Goal: Task Accomplishment & Management: Complete application form

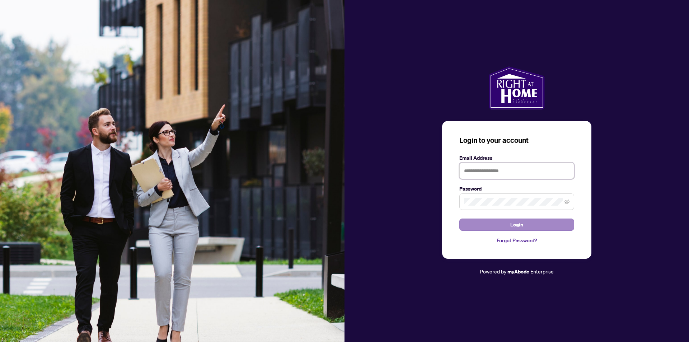
type input "**********"
click at [518, 228] on span "Login" at bounding box center [516, 224] width 13 height 11
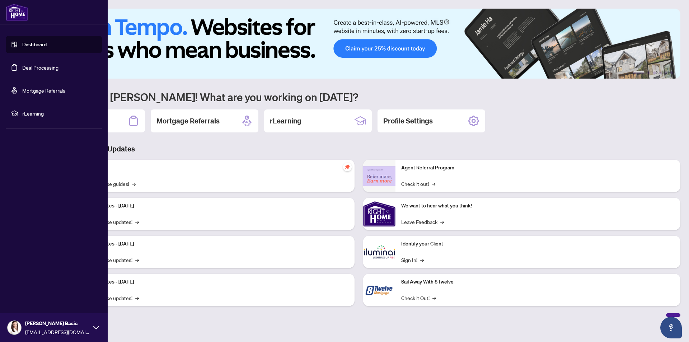
click at [39, 43] on link "Dashboard" at bounding box center [34, 44] width 24 height 6
click at [26, 45] on link "Dashboard" at bounding box center [34, 44] width 24 height 6
click at [22, 43] on link "Dashboard" at bounding box center [34, 44] width 24 height 6
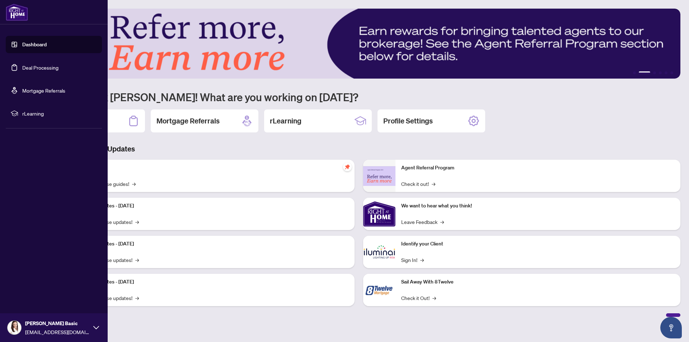
click at [38, 45] on link "Dashboard" at bounding box center [34, 44] width 24 height 6
click at [34, 69] on link "Deal Processing" at bounding box center [40, 67] width 36 height 6
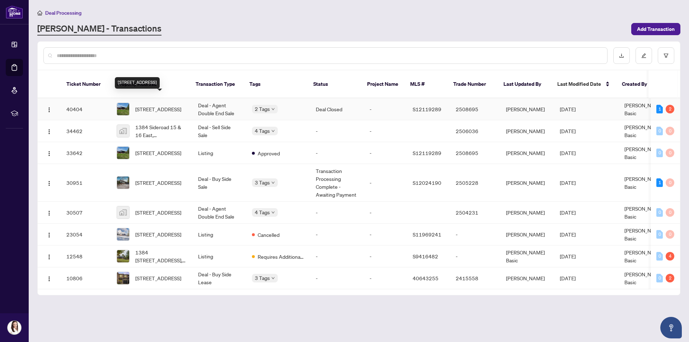
click at [152, 105] on span "[STREET_ADDRESS]" at bounding box center [158, 109] width 46 height 8
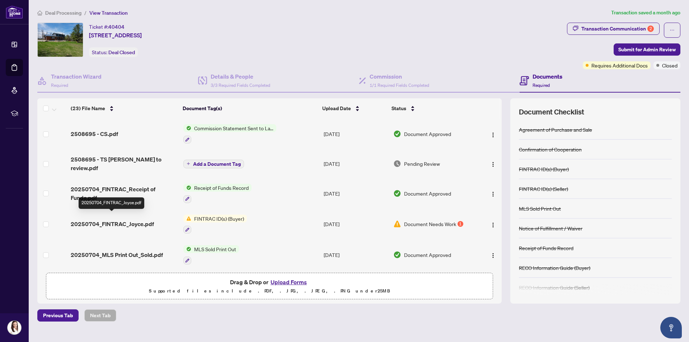
click at [129, 220] on span "20250704_FINTRAC_Joyce.pdf" at bounding box center [112, 224] width 83 height 9
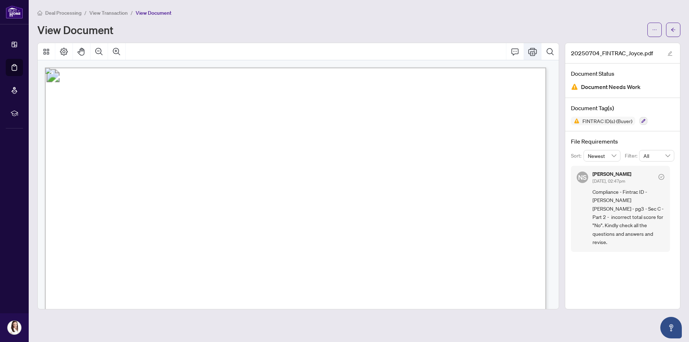
click at [532, 48] on icon "Print" at bounding box center [532, 51] width 9 height 9
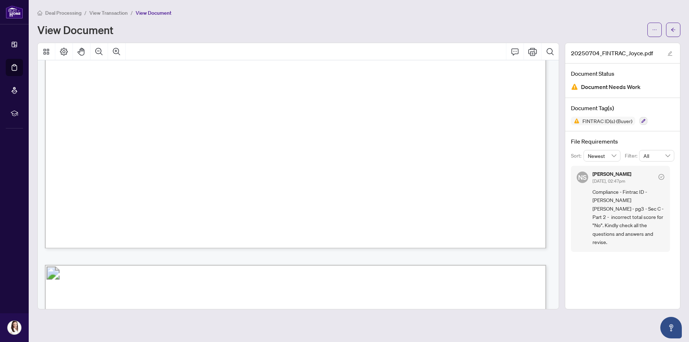
scroll to position [897, 0]
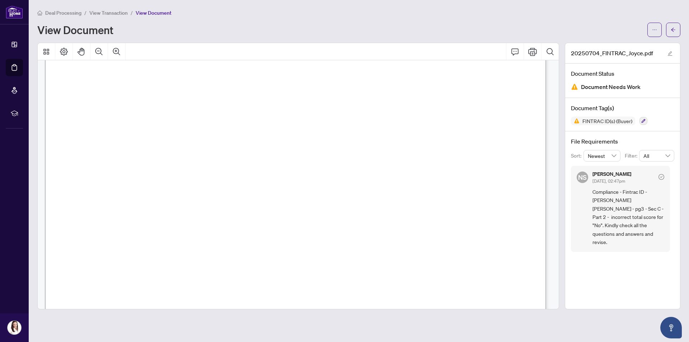
click at [122, 11] on span "View Transaction" at bounding box center [108, 13] width 38 height 6
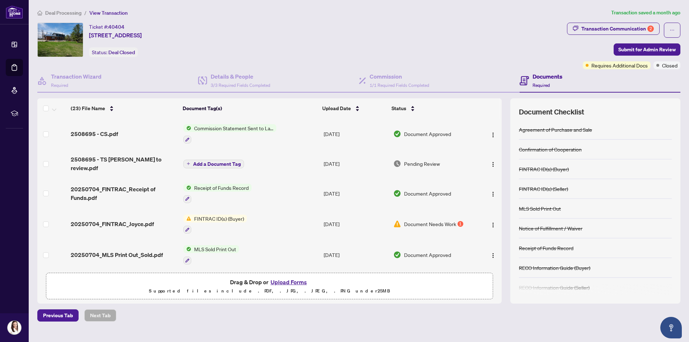
click at [286, 281] on button "Upload Forms" at bounding box center [288, 281] width 41 height 9
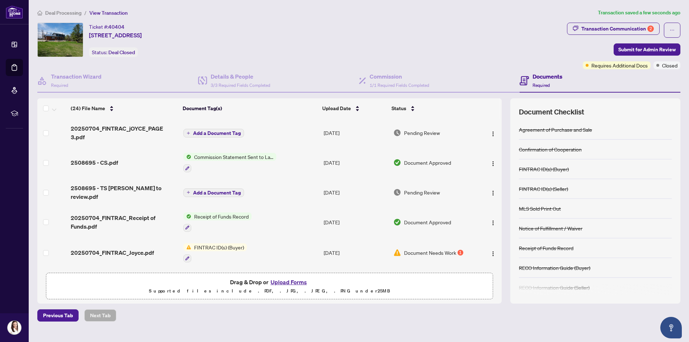
click at [286, 281] on button "Upload Forms" at bounding box center [288, 281] width 41 height 9
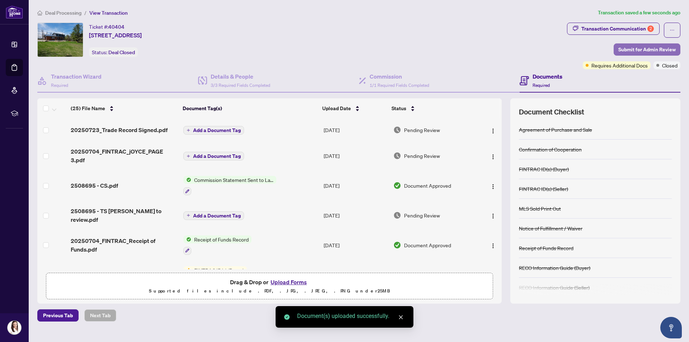
click at [658, 48] on span "Submit for Admin Review" at bounding box center [646, 49] width 57 height 11
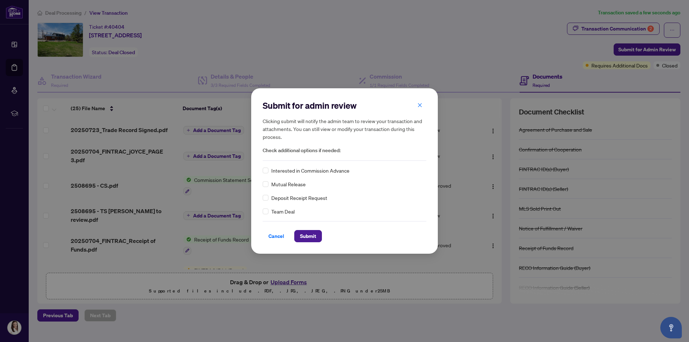
drag, startPoint x: 310, startPoint y: 236, endPoint x: 398, endPoint y: 235, distance: 87.9
click at [313, 236] on span "Submit" at bounding box center [308, 235] width 16 height 11
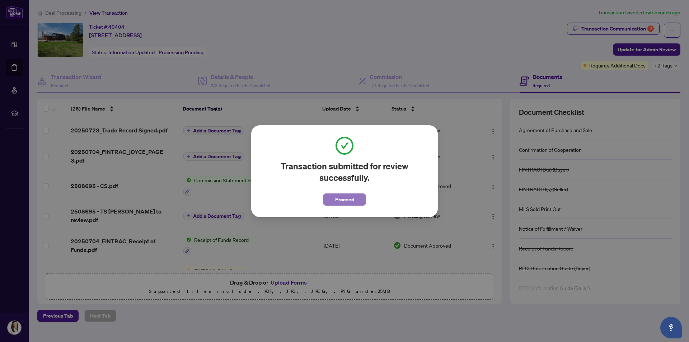
click at [352, 200] on span "Proceed" at bounding box center [344, 199] width 19 height 11
